Goal: Find specific page/section: Find specific page/section

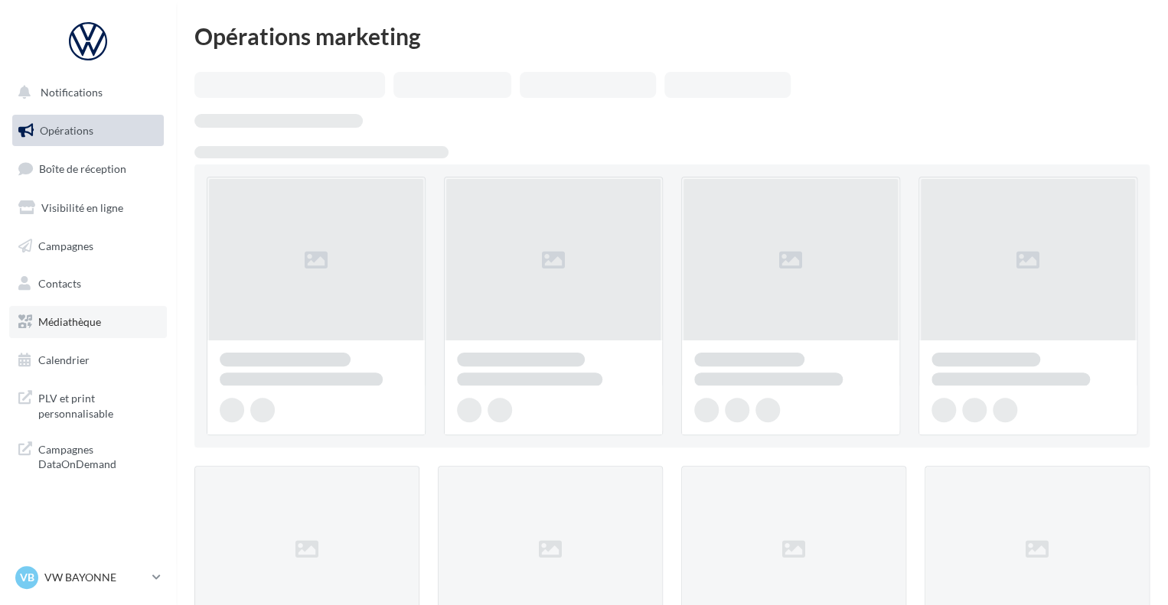
click at [95, 328] on span "Médiathèque" at bounding box center [69, 321] width 63 height 13
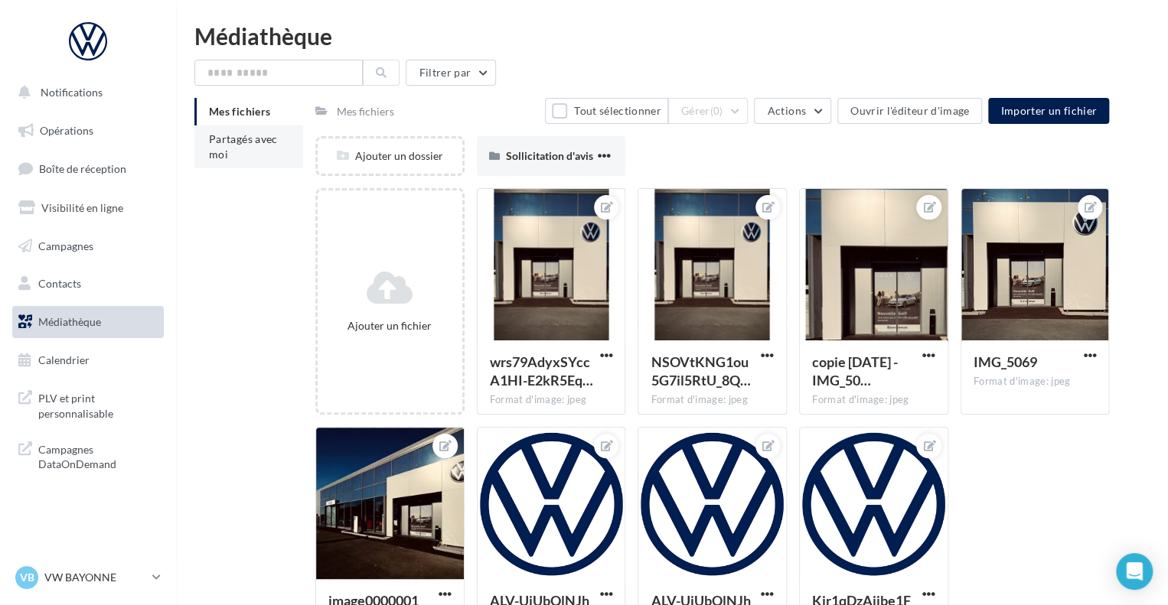
click at [229, 146] on li "Partagés avec moi" at bounding box center [248, 147] width 109 height 43
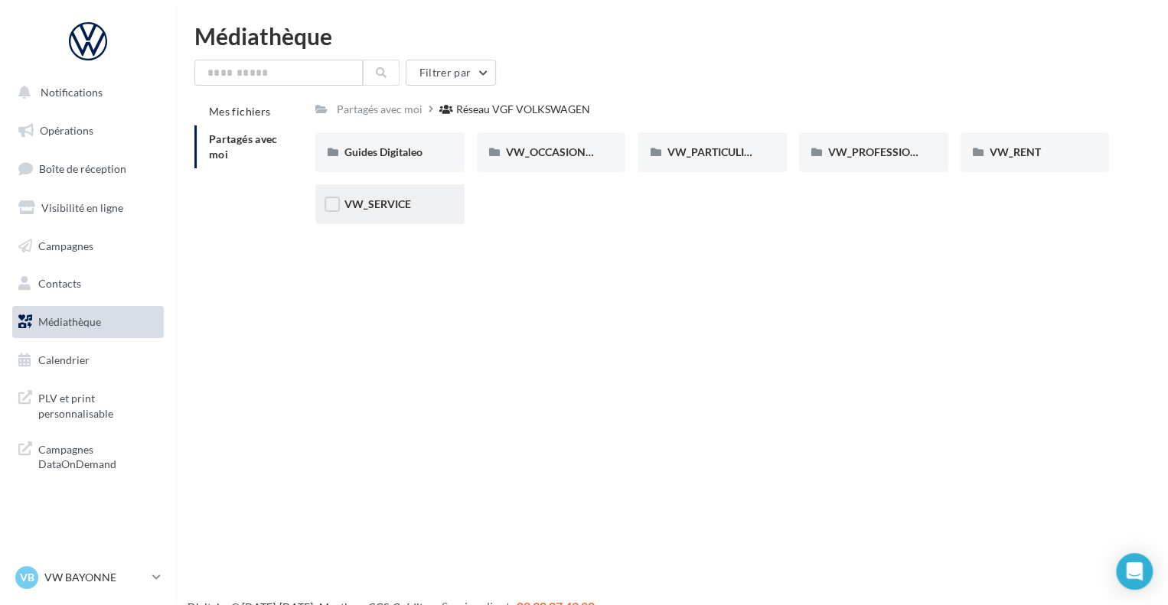
click at [402, 211] on div "VW_SERVICE" at bounding box center [389, 204] width 91 height 15
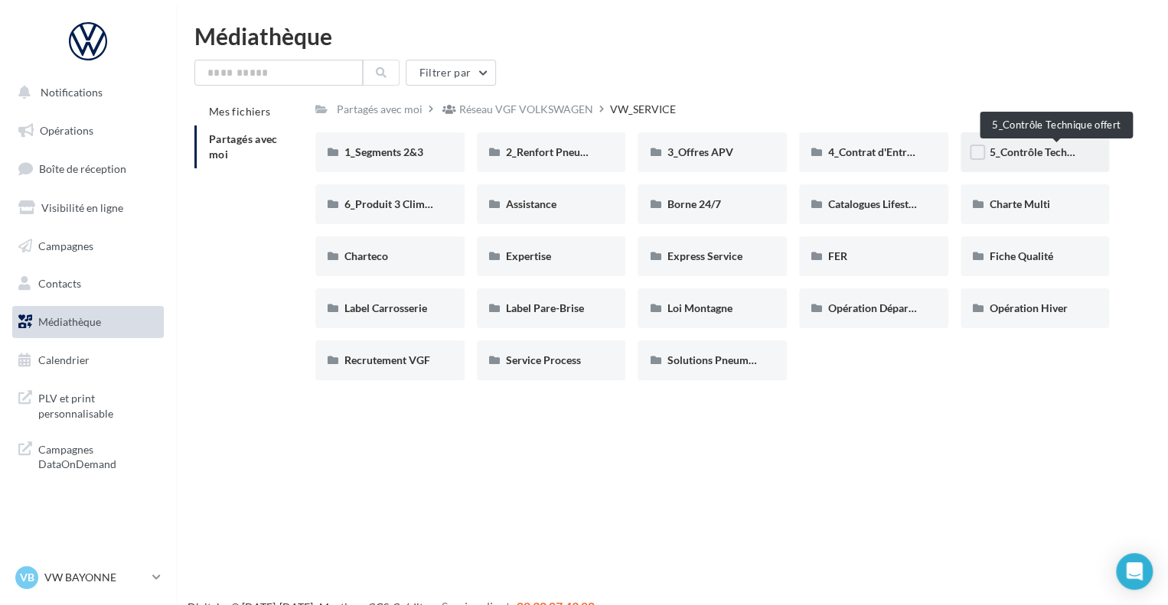
click at [1045, 155] on span "5_Contrôle Technique offert" at bounding box center [1056, 151] width 134 height 13
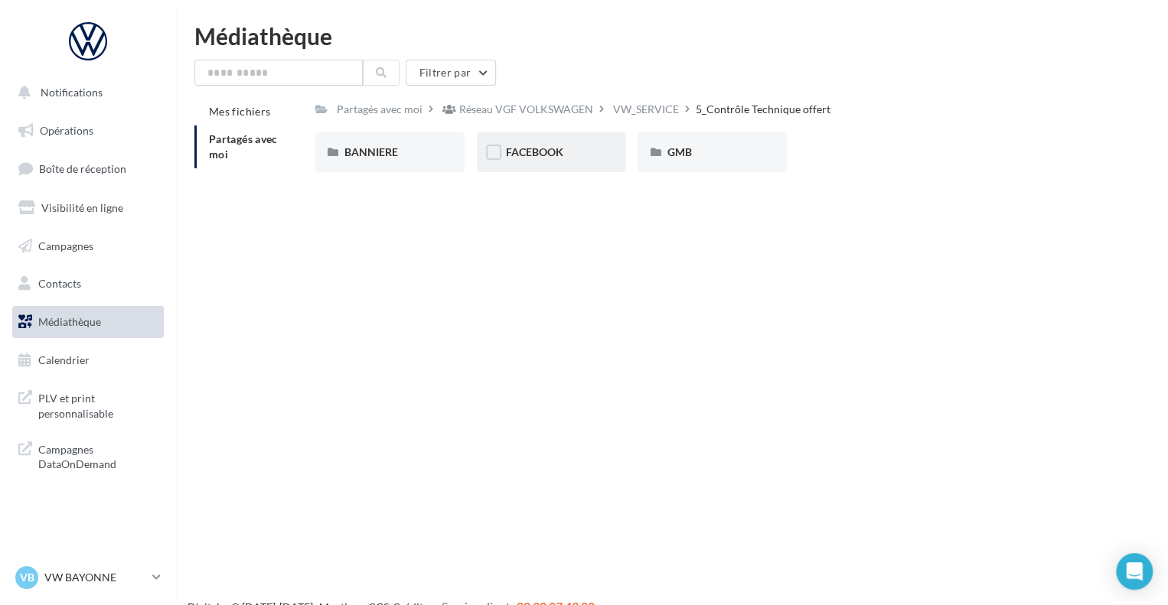
click at [550, 155] on span "FACEBOOK" at bounding box center [534, 151] width 57 height 13
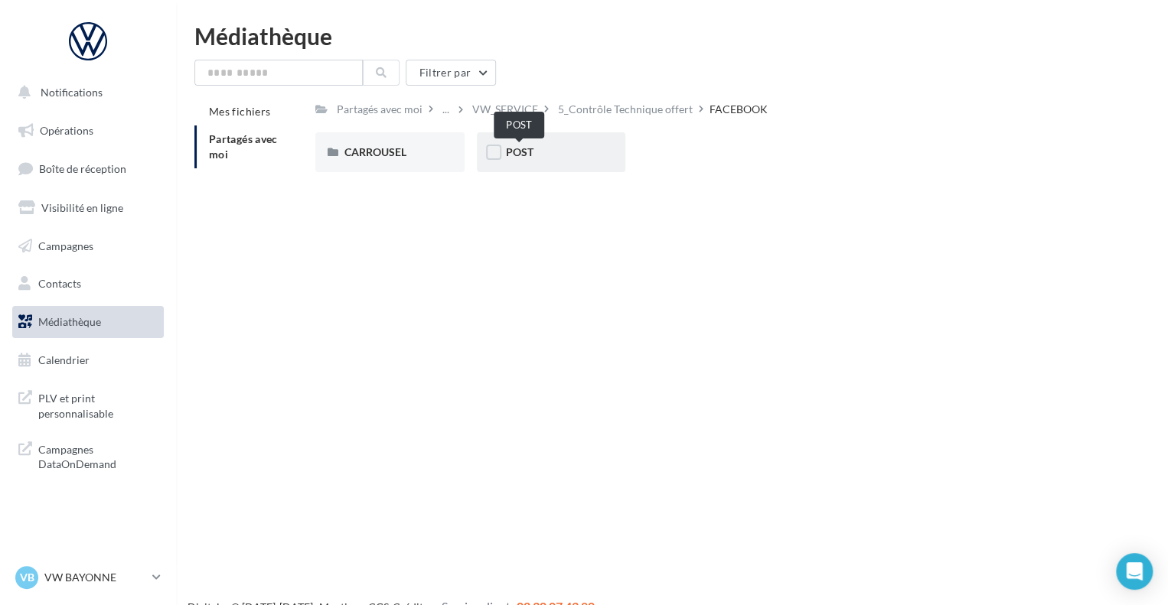
click at [516, 155] on span "POST" at bounding box center [520, 151] width 28 height 13
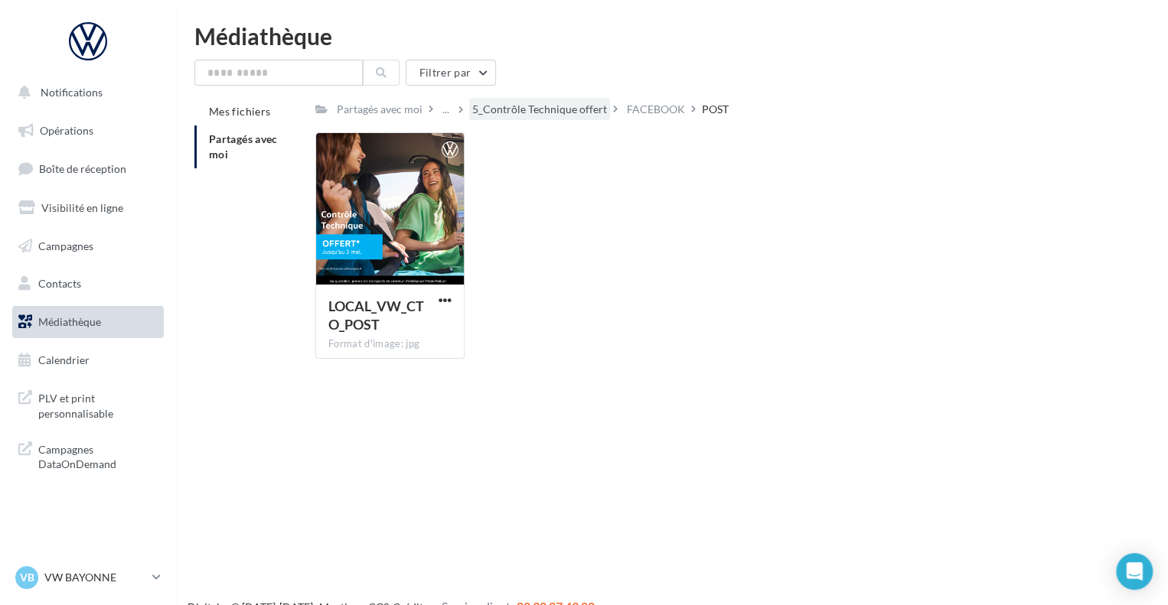
click at [582, 106] on div "5_Contrôle Technique offert" at bounding box center [539, 109] width 135 height 15
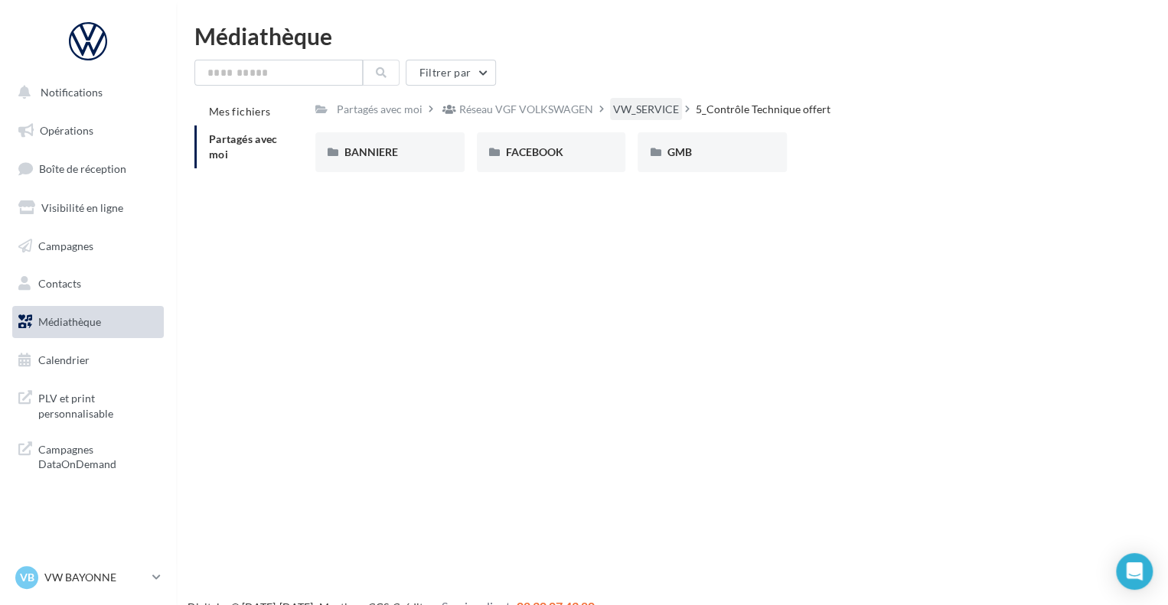
click at [624, 109] on div "VW_SERVICE" at bounding box center [646, 109] width 66 height 15
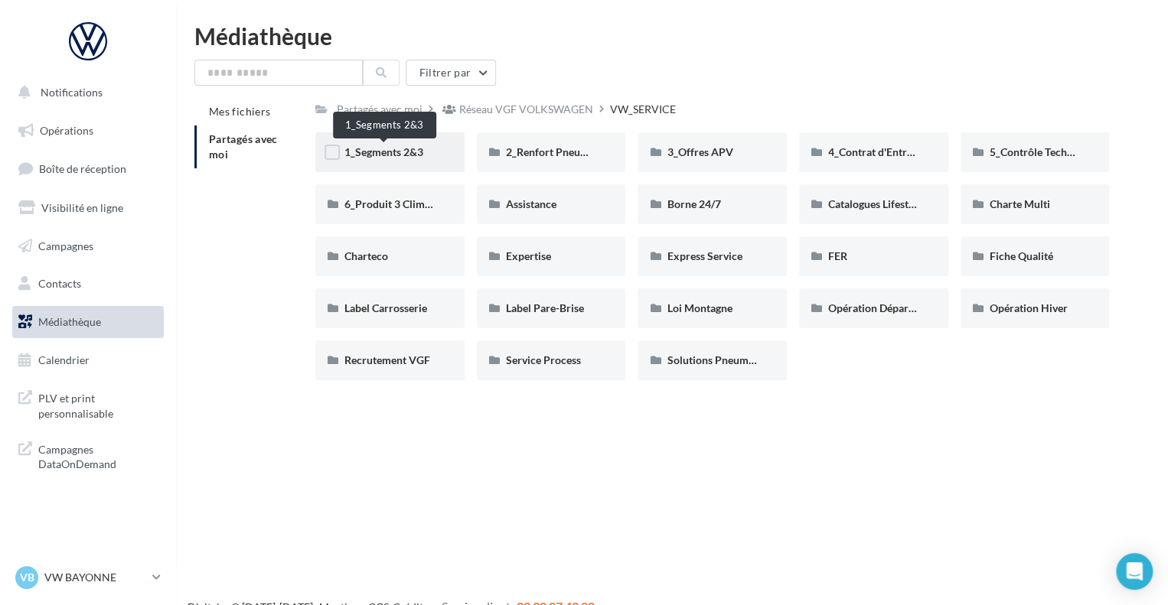
click at [407, 150] on span "1_Segments 2&3" at bounding box center [383, 151] width 79 height 13
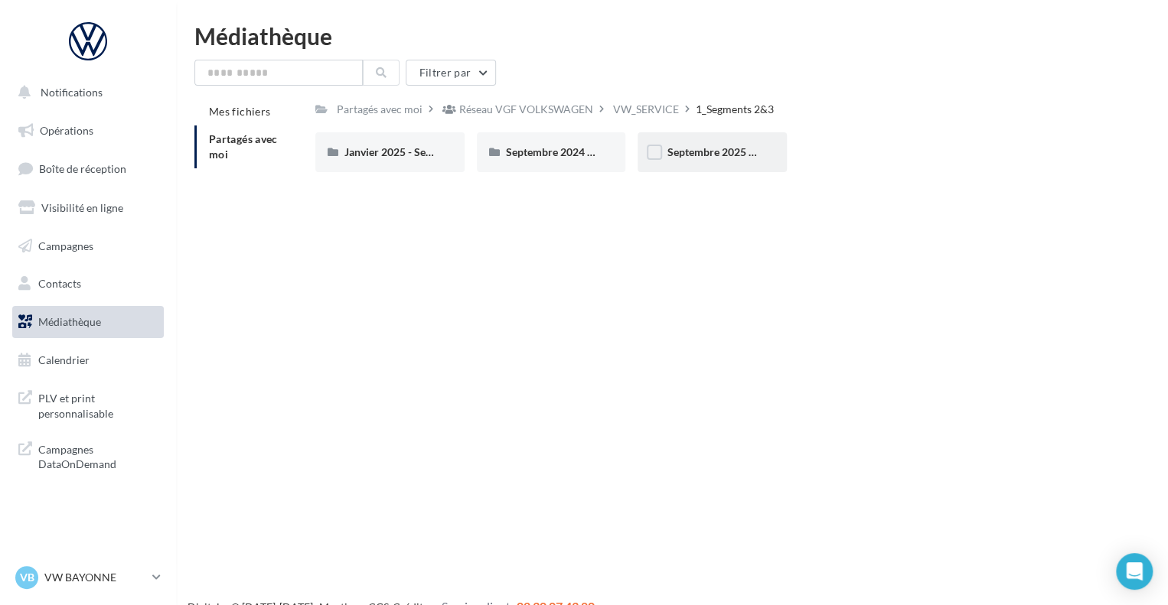
click at [698, 161] on div "Septembre 2025 - Segments 2&3" at bounding box center [711, 152] width 149 height 40
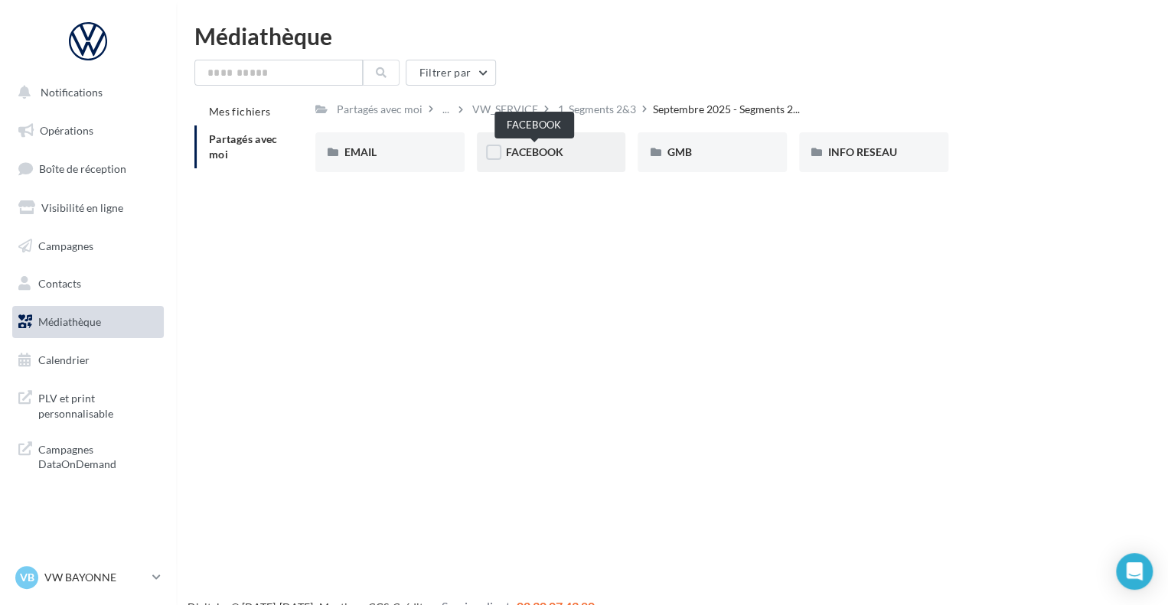
click at [551, 155] on span "FACEBOOK" at bounding box center [534, 151] width 57 height 13
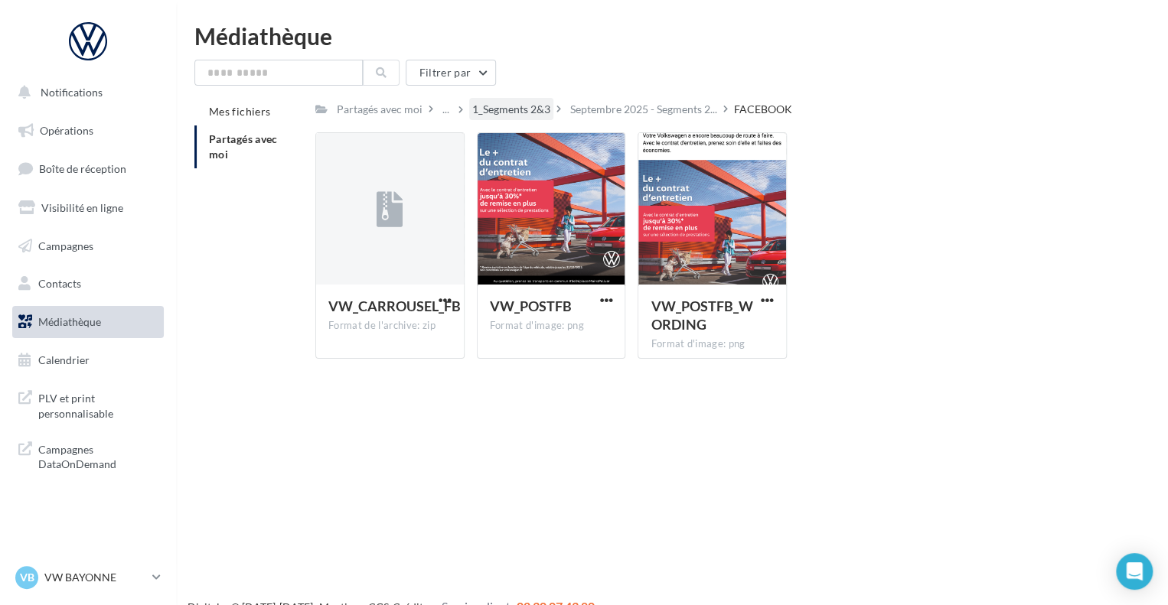
click at [497, 110] on div "1_Segments 2&3" at bounding box center [511, 109] width 78 height 15
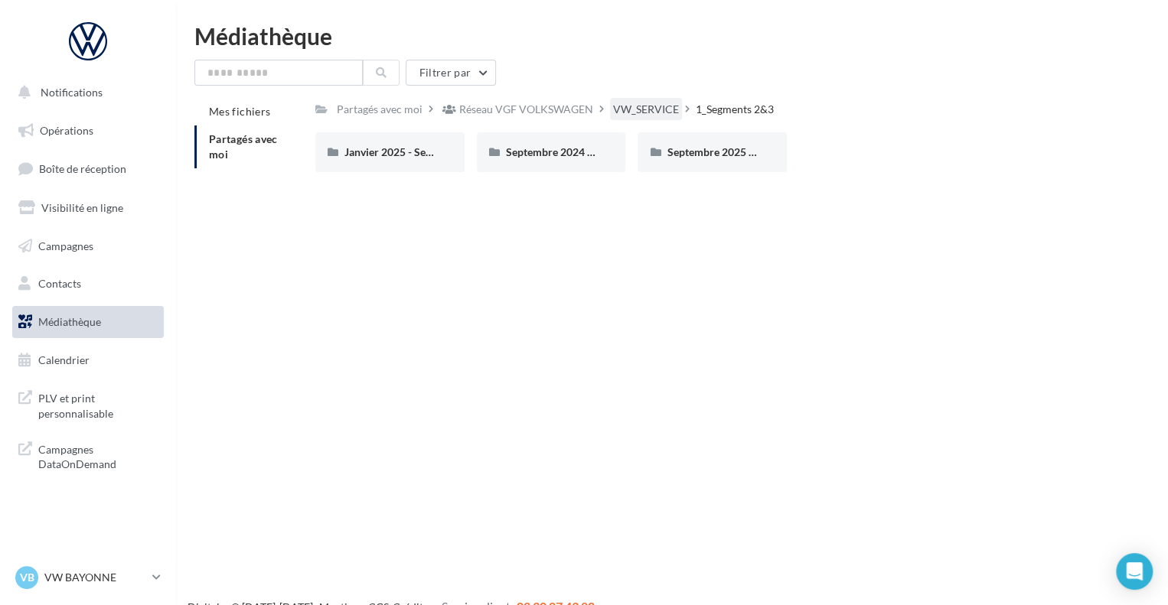
click at [632, 114] on div "VW_SERVICE" at bounding box center [646, 109] width 66 height 15
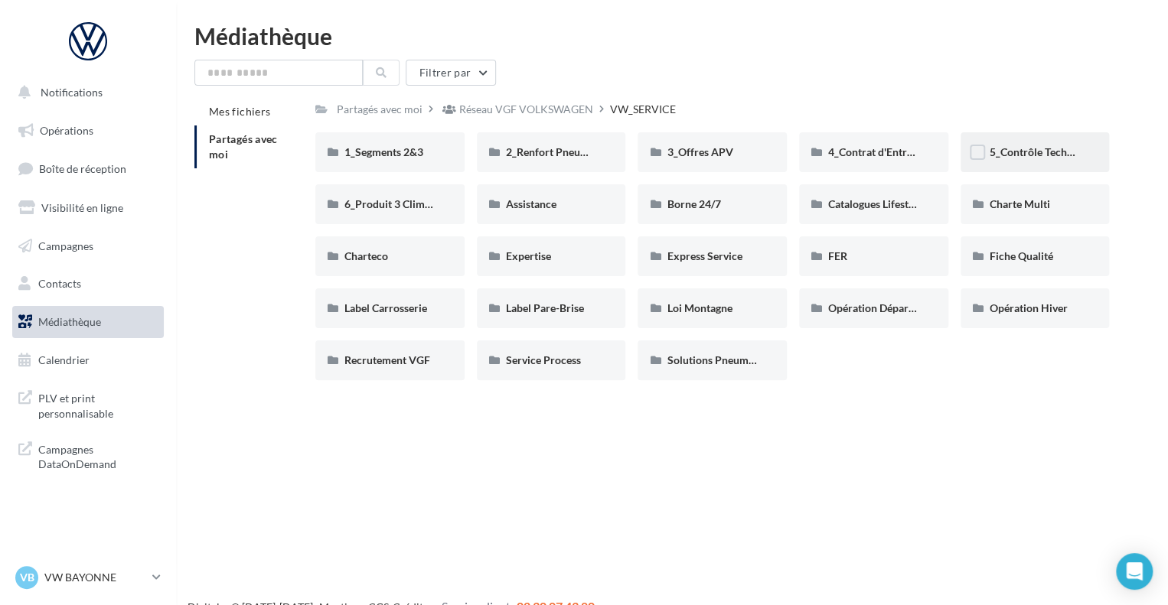
click at [1027, 161] on div "5_Contrôle Technique offert" at bounding box center [1034, 152] width 149 height 40
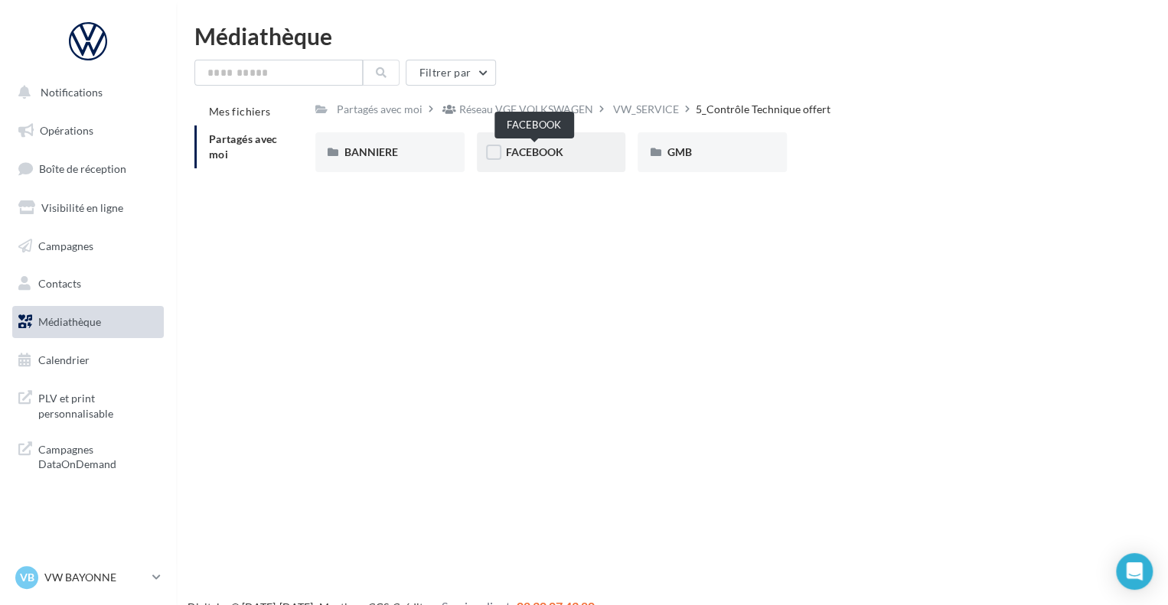
click at [551, 152] on span "FACEBOOK" at bounding box center [534, 151] width 57 height 13
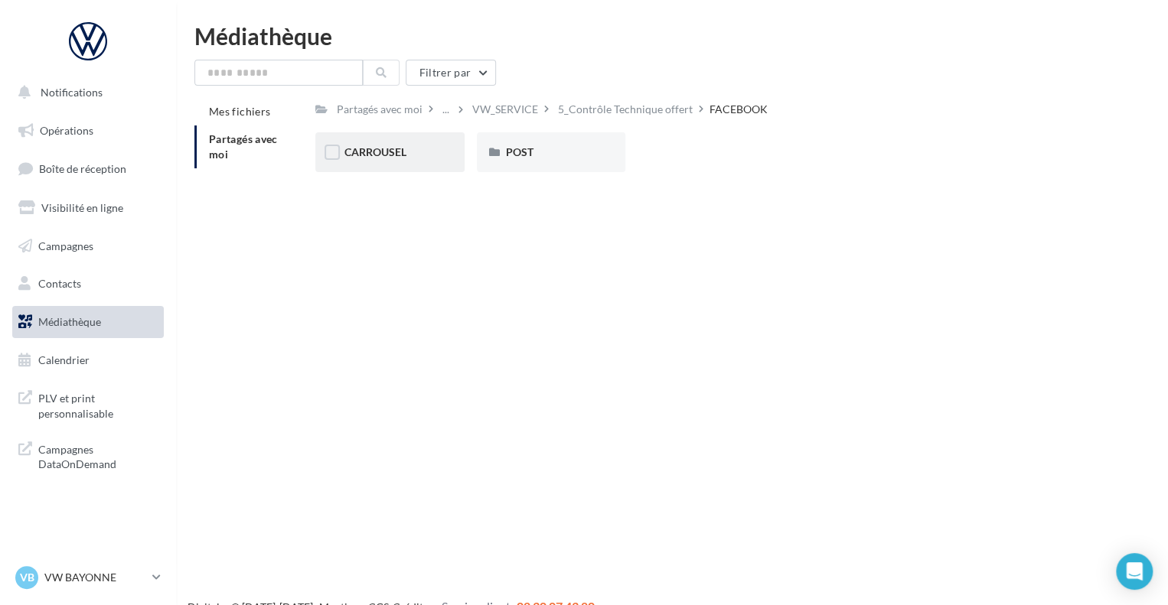
click at [425, 155] on div "CARROUSEL" at bounding box center [389, 152] width 91 height 15
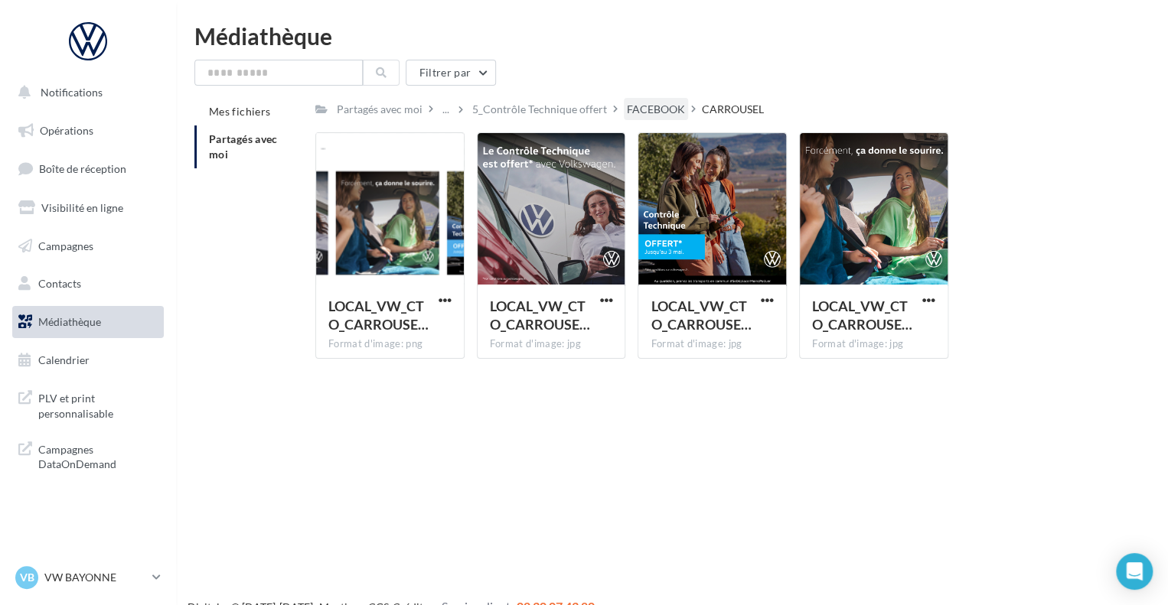
click at [669, 109] on div "FACEBOOK" at bounding box center [656, 109] width 58 height 15
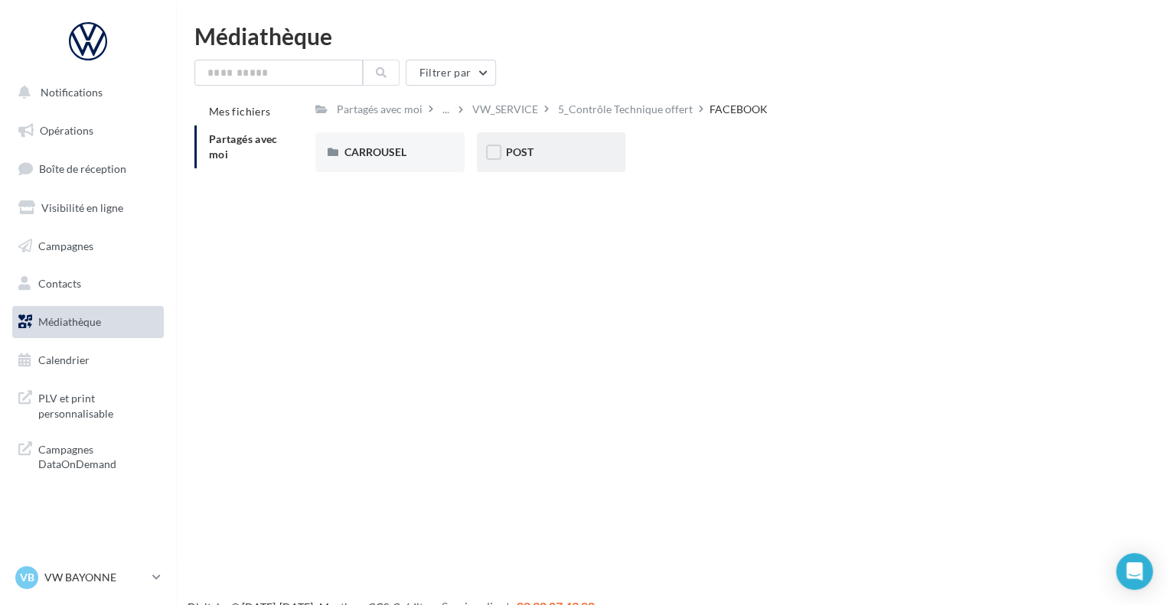
click at [536, 145] on div "POST" at bounding box center [551, 152] width 91 height 15
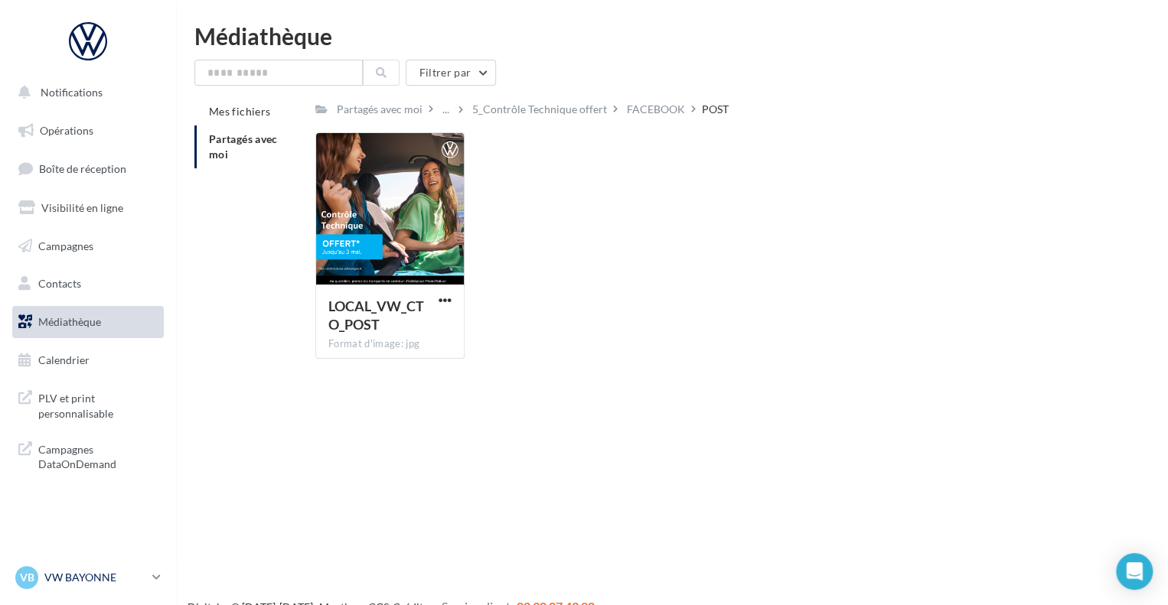
click at [119, 572] on p "VW BAYONNE" at bounding box center [95, 577] width 102 height 15
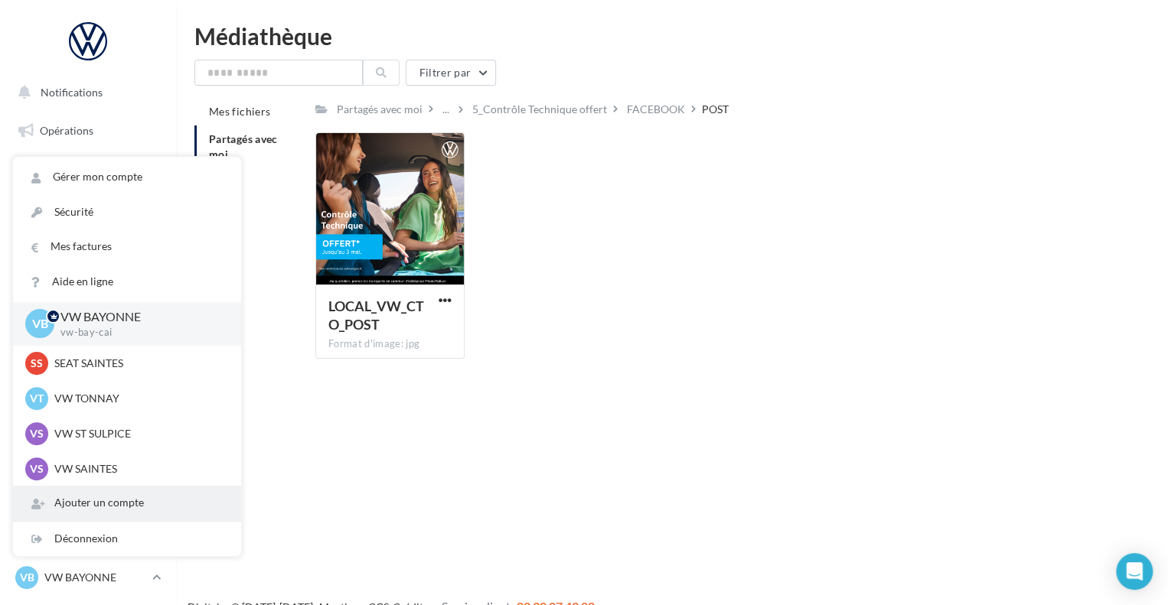
click at [119, 501] on div "Ajouter un compte" at bounding box center [127, 503] width 228 height 34
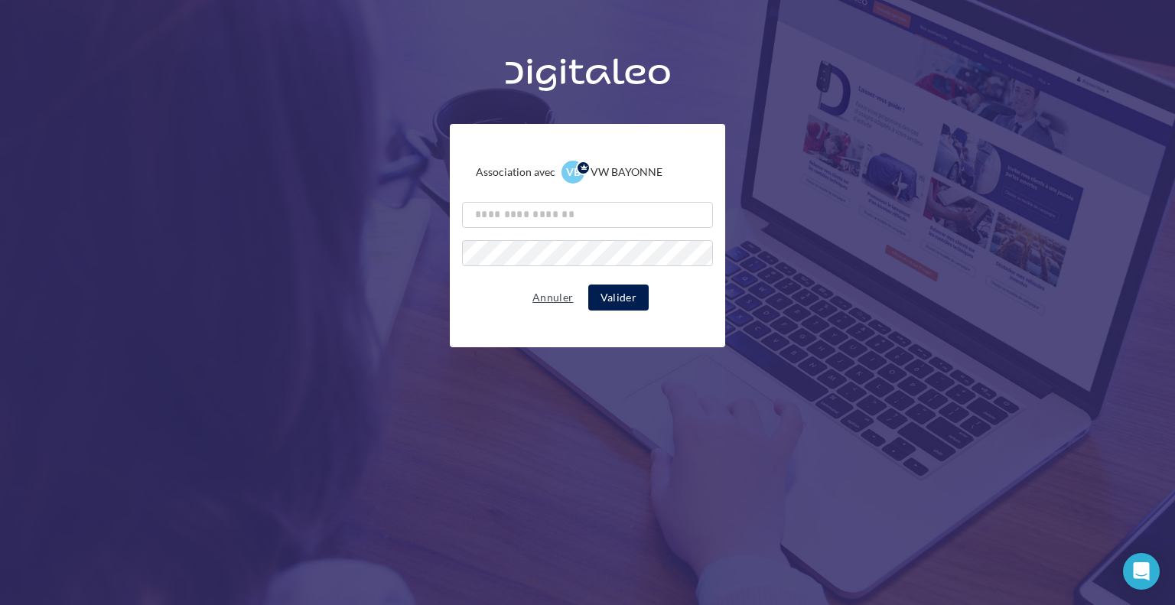
click at [559, 302] on button "Annuler" at bounding box center [552, 297] width 53 height 18
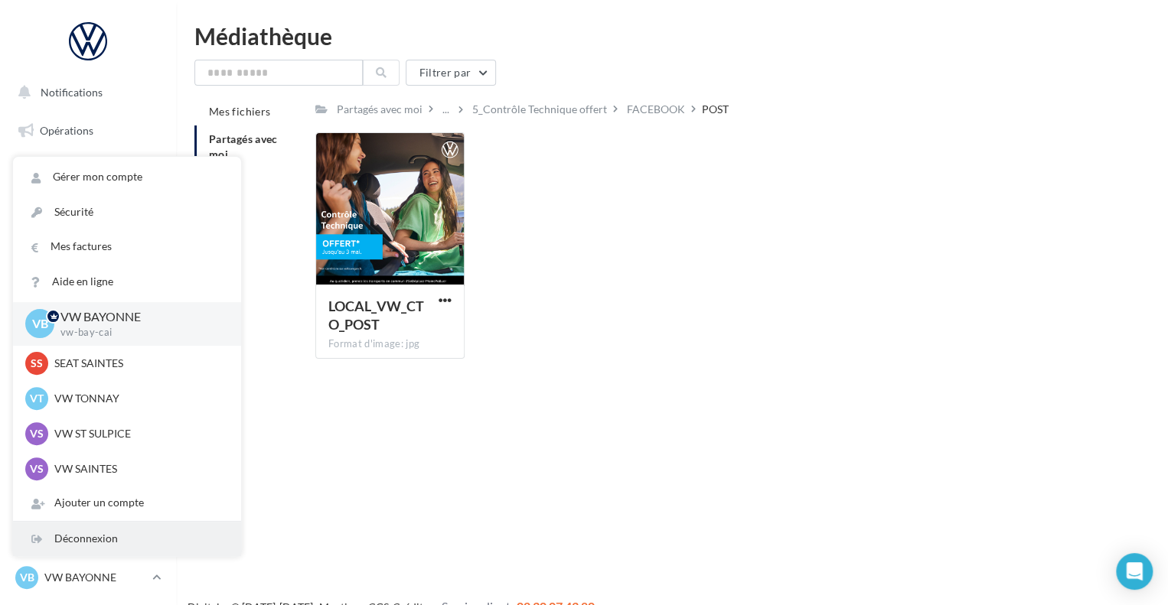
click at [127, 542] on div "Déconnexion" at bounding box center [127, 539] width 228 height 34
